Goal: Book appointment/travel/reservation

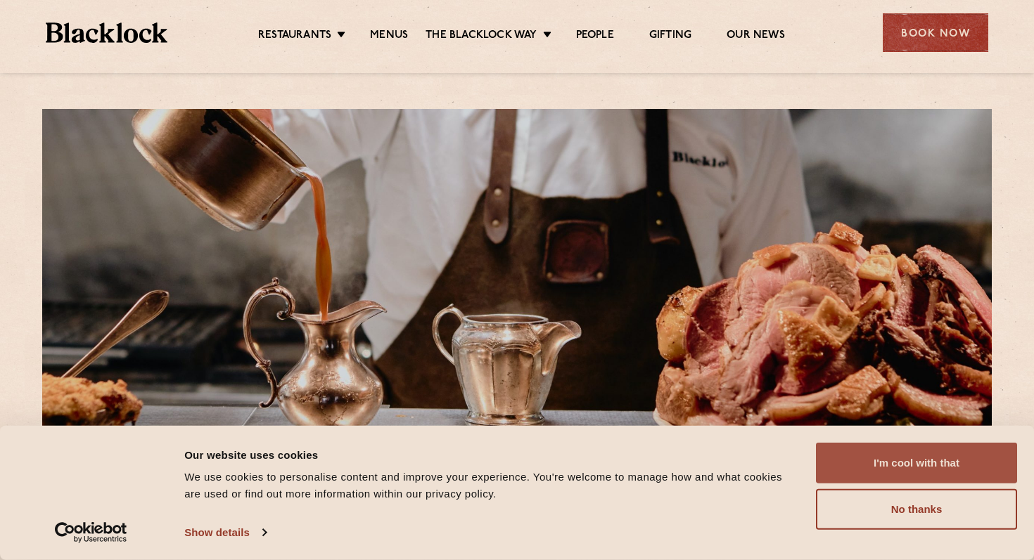
click at [894, 449] on button "I'm cool with that" at bounding box center [916, 463] width 201 height 41
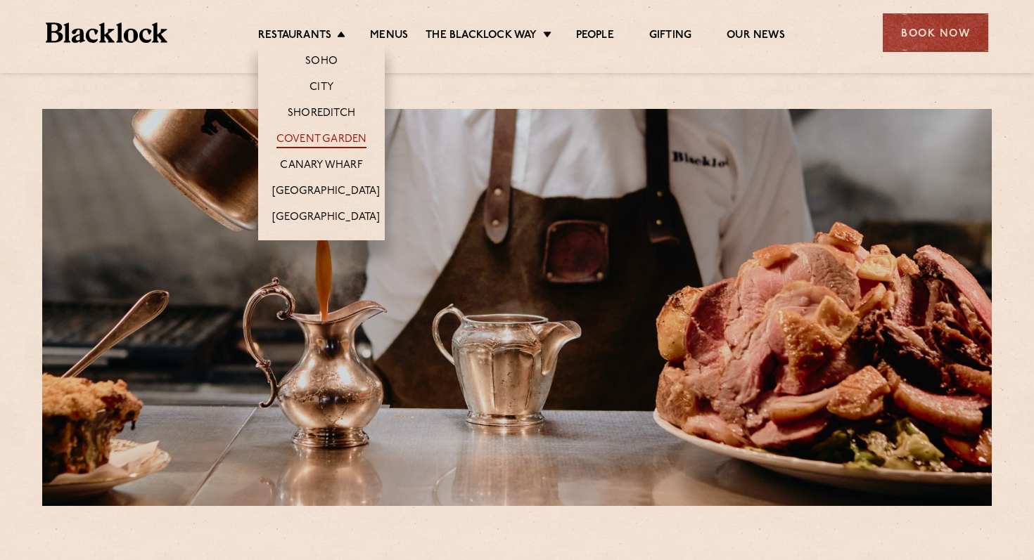
click at [330, 138] on link "Covent Garden" at bounding box center [321, 140] width 91 height 15
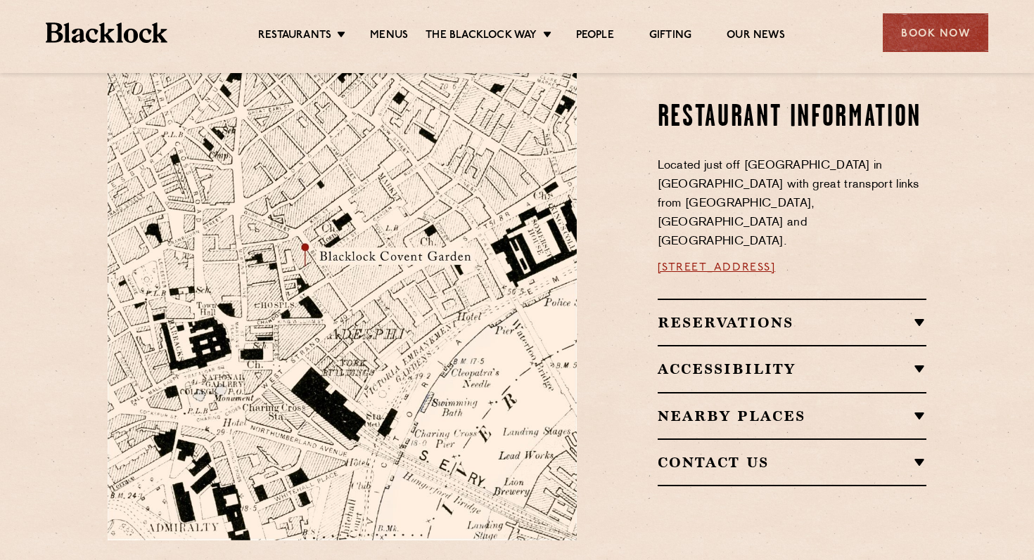
scroll to position [762, 0]
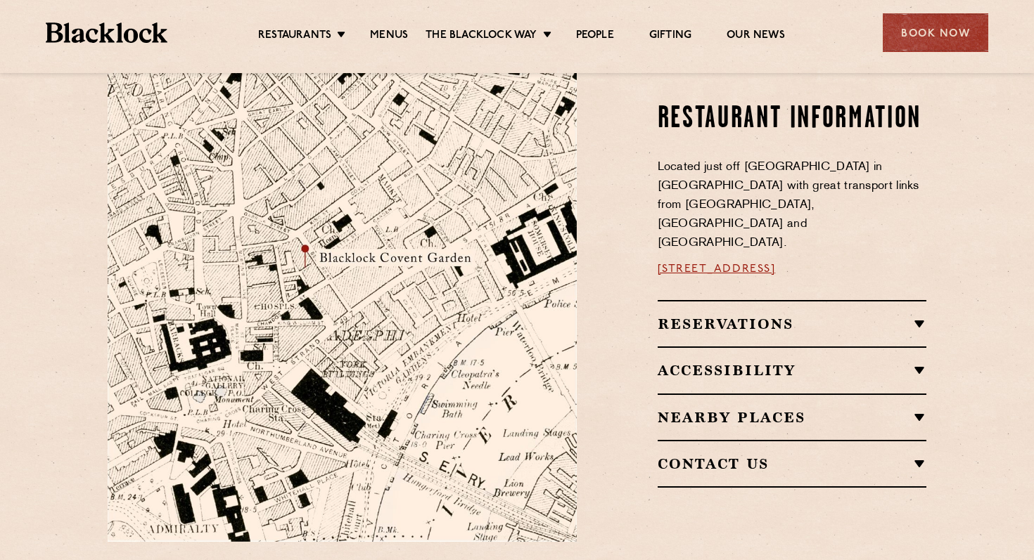
click at [845, 316] on h2 "Reservations" at bounding box center [791, 324] width 269 height 17
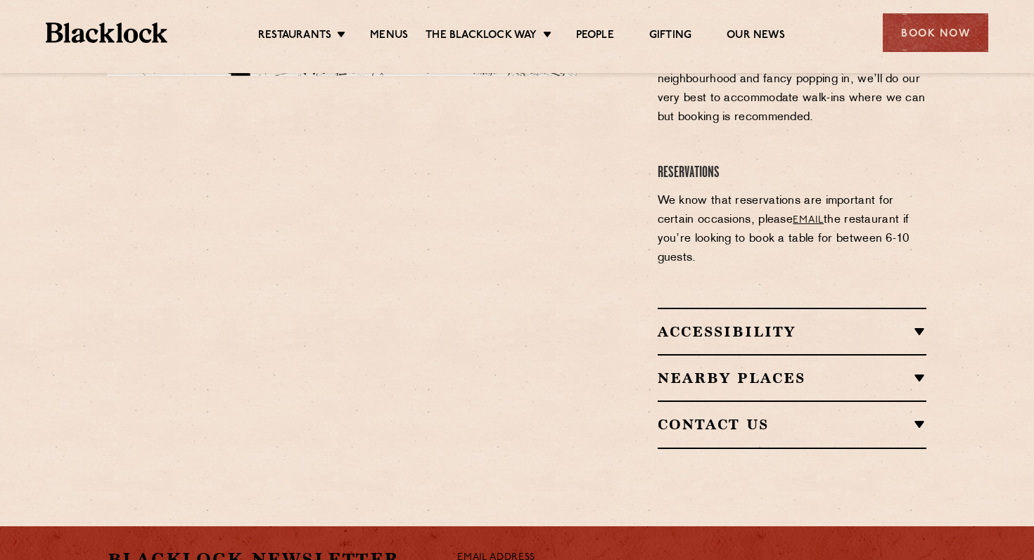
scroll to position [1221, 0]
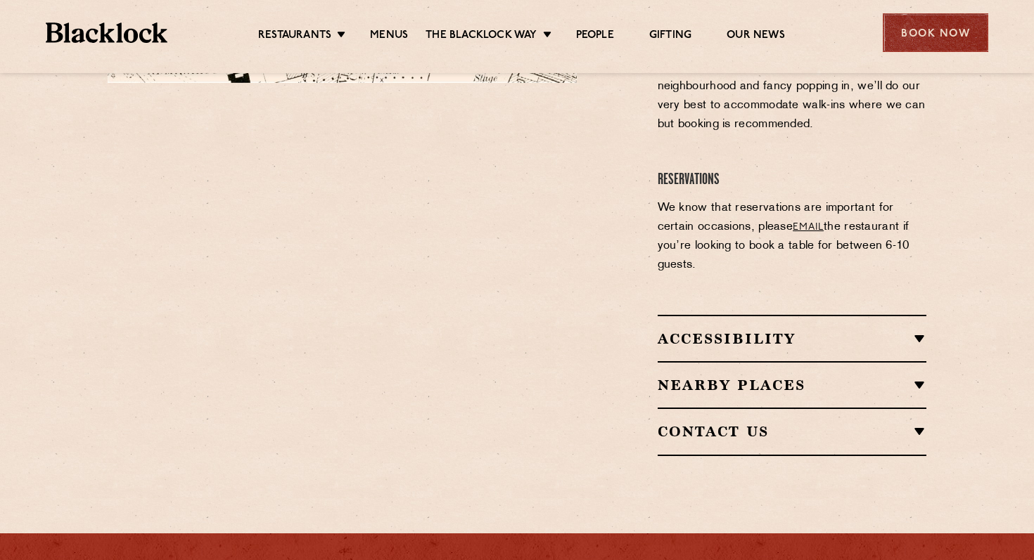
click at [938, 32] on div "Book Now" at bounding box center [934, 32] width 105 height 39
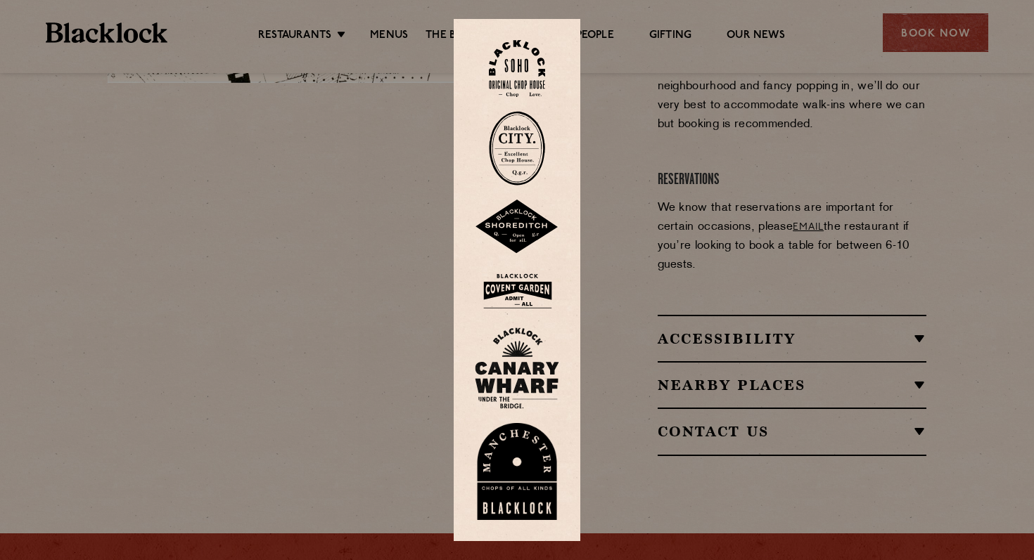
click at [525, 284] on img at bounding box center [517, 292] width 84 height 46
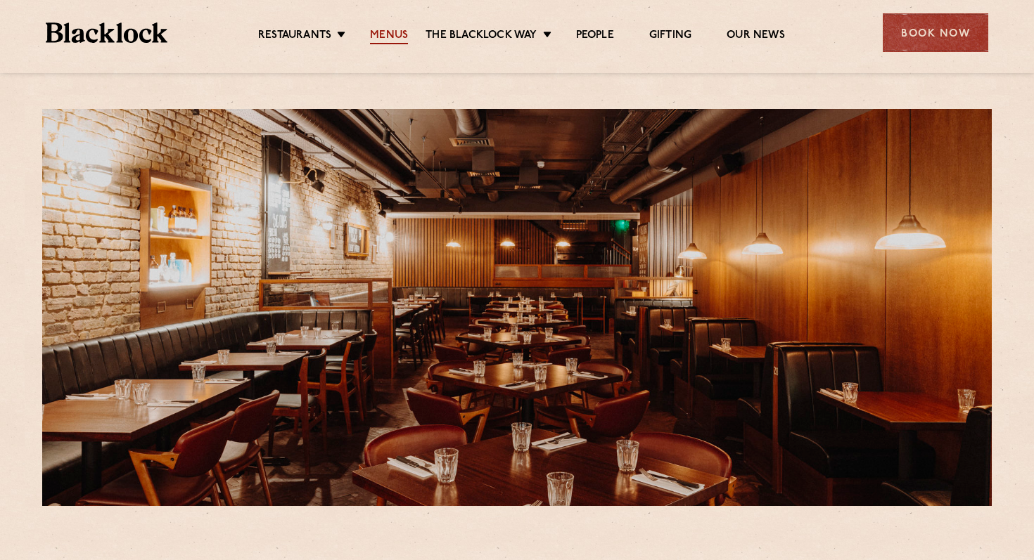
click at [382, 31] on link "Menus" at bounding box center [389, 36] width 38 height 15
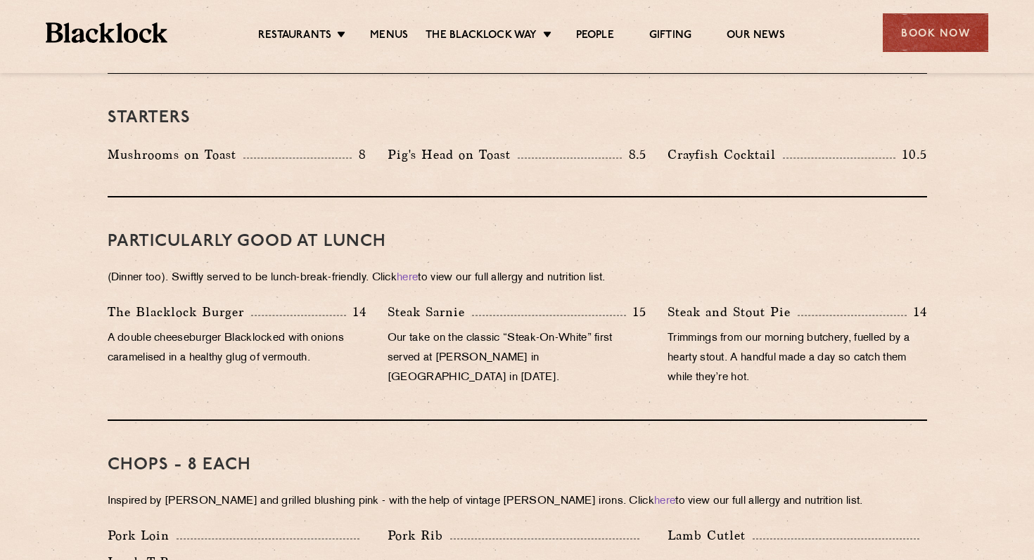
scroll to position [542, 0]
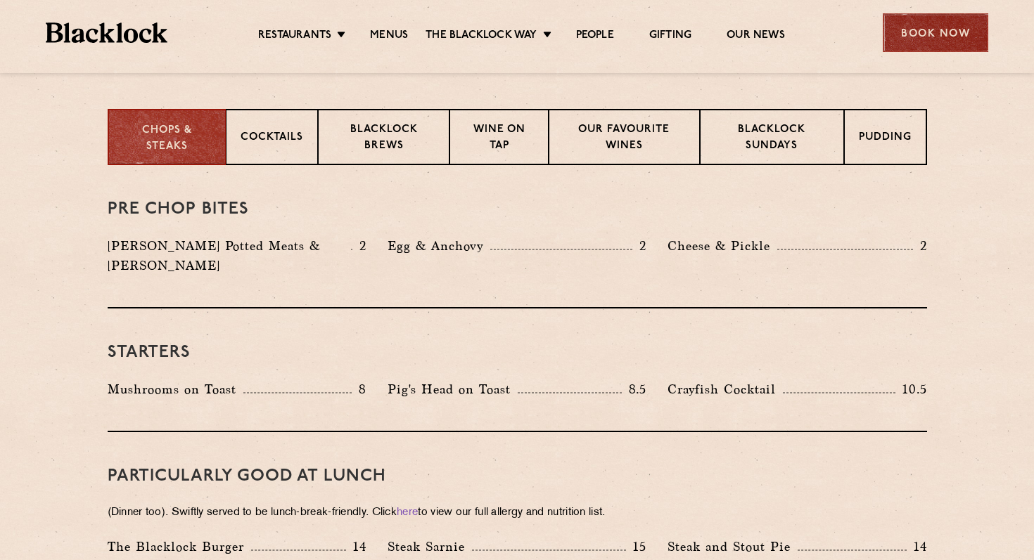
click at [939, 31] on div "Book Now" at bounding box center [934, 32] width 105 height 39
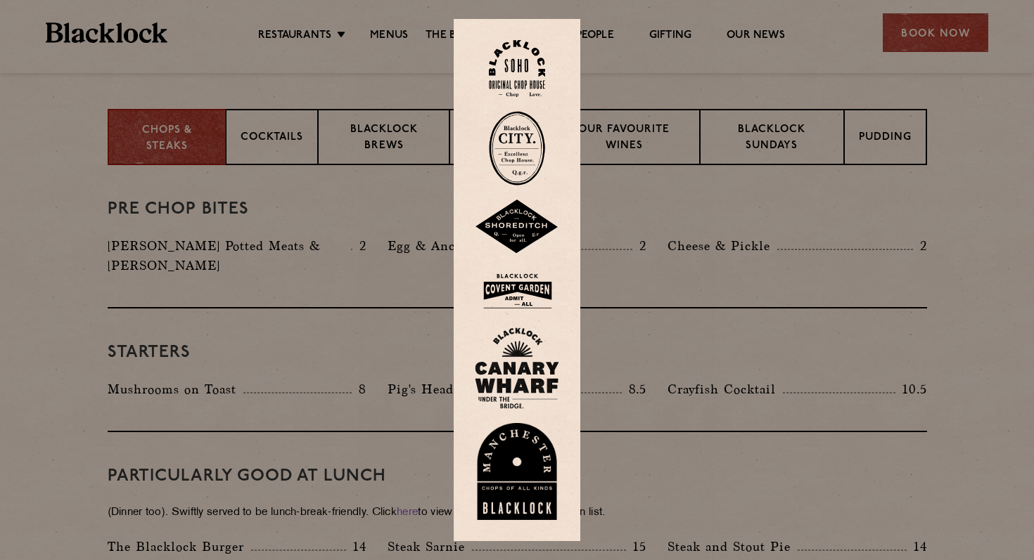
click at [515, 293] on img at bounding box center [517, 292] width 84 height 46
